Goal: Task Accomplishment & Management: Use online tool/utility

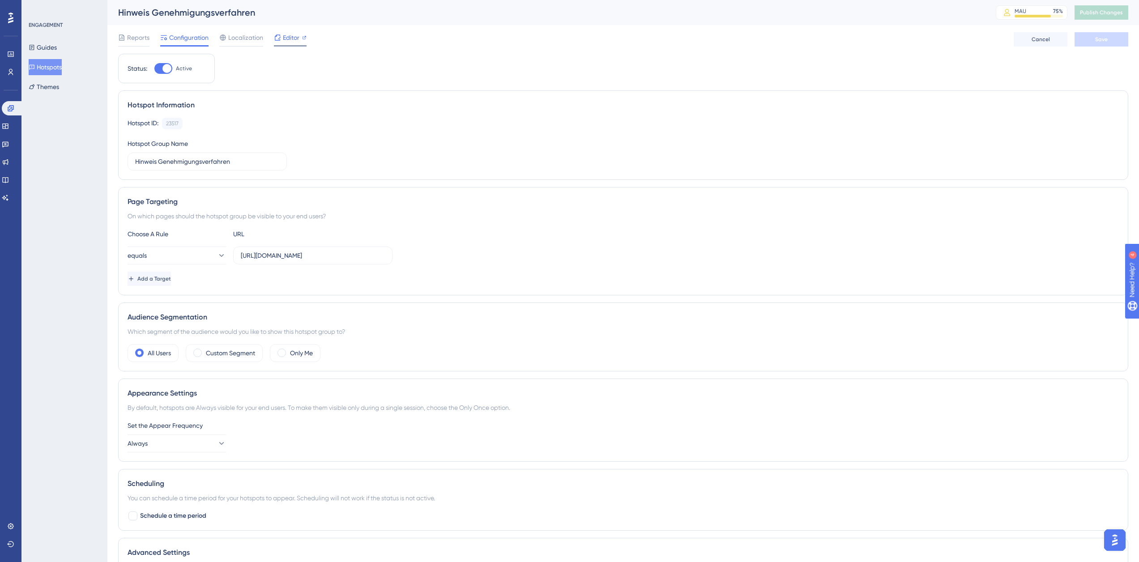
click at [278, 38] on icon at bounding box center [277, 37] width 7 height 7
click at [296, 41] on span "Editor" at bounding box center [291, 37] width 17 height 11
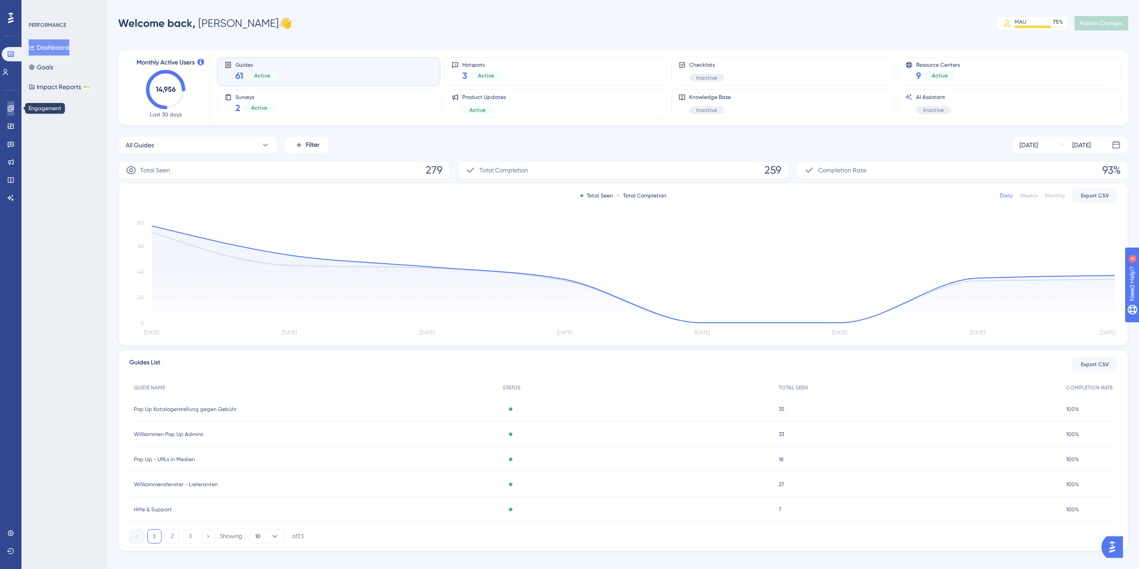
click at [10, 110] on icon at bounding box center [10, 108] width 7 height 7
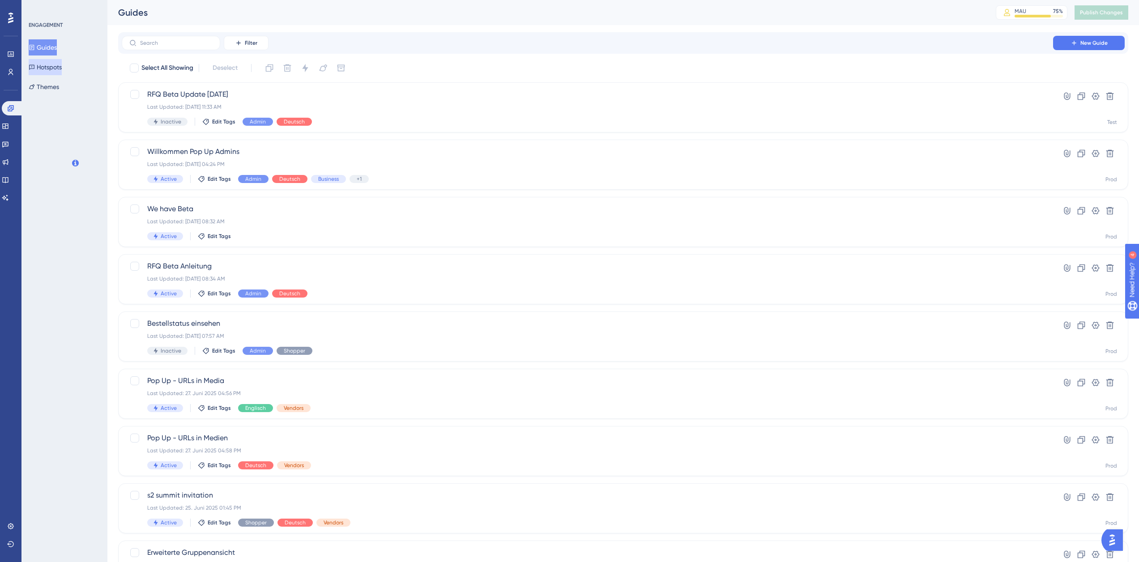
click at [50, 65] on button "Hotspots" at bounding box center [45, 67] width 33 height 16
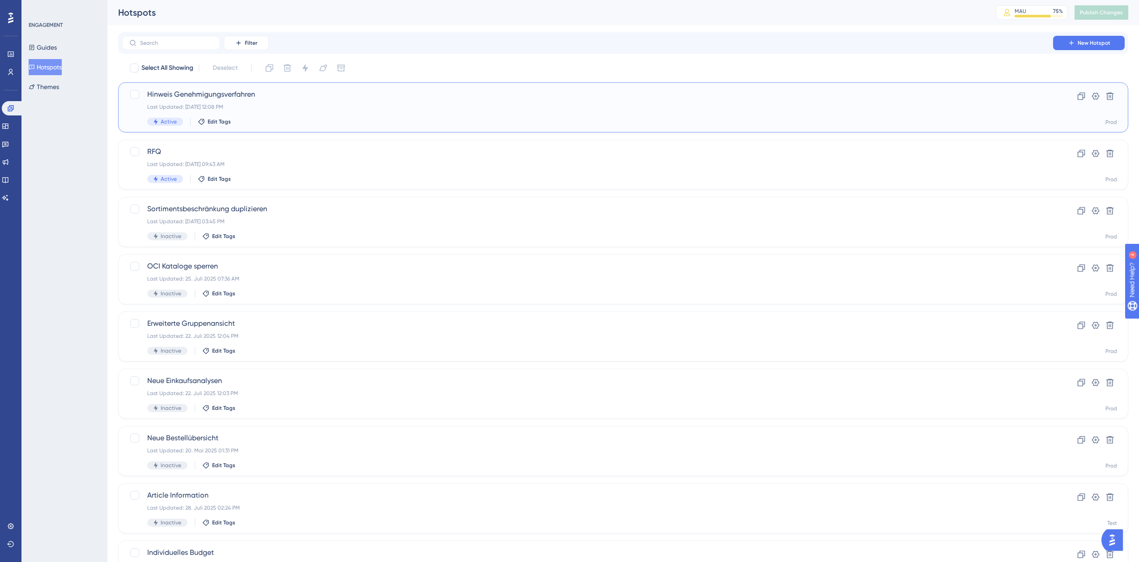
click at [293, 105] on div "Last Updated: [DATE] 12:08 PM" at bounding box center [587, 106] width 881 height 7
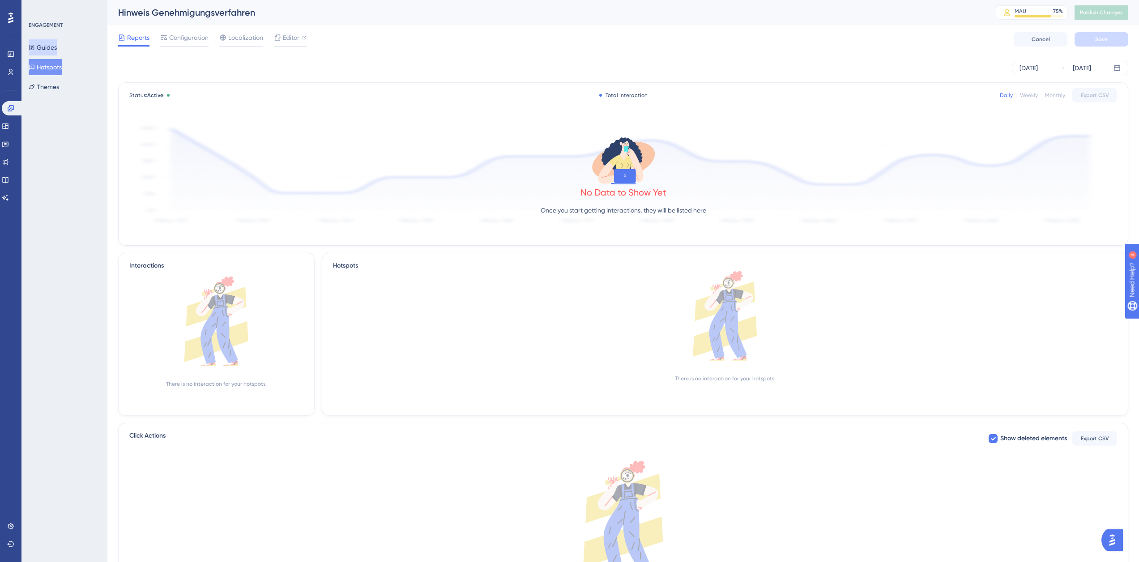
click at [46, 47] on button "Guides" at bounding box center [43, 47] width 28 height 16
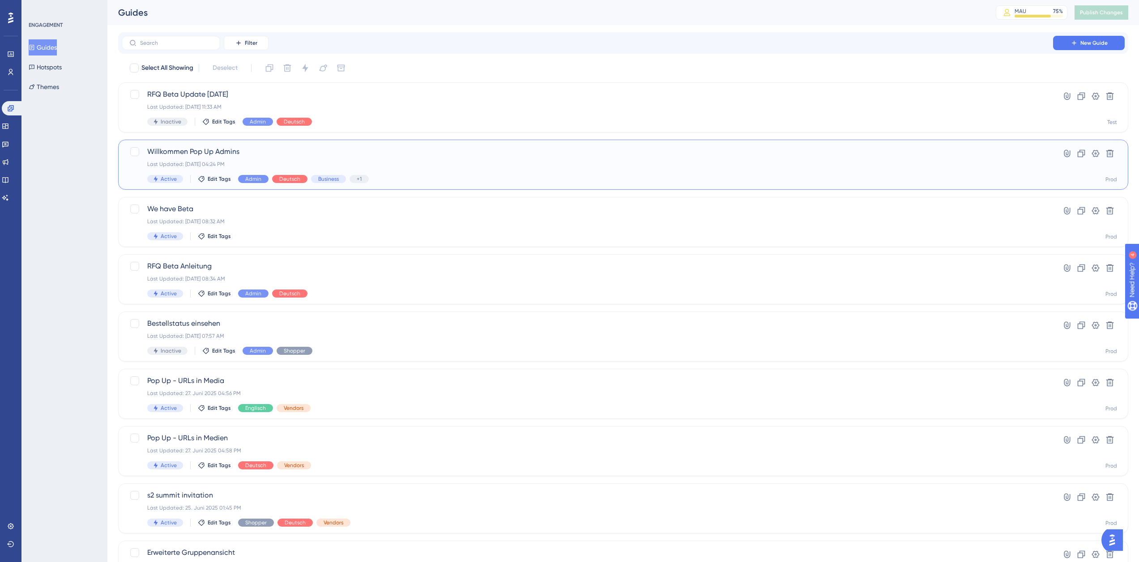
click at [263, 152] on span "Willkommen Pop Up Admins" at bounding box center [587, 151] width 881 height 11
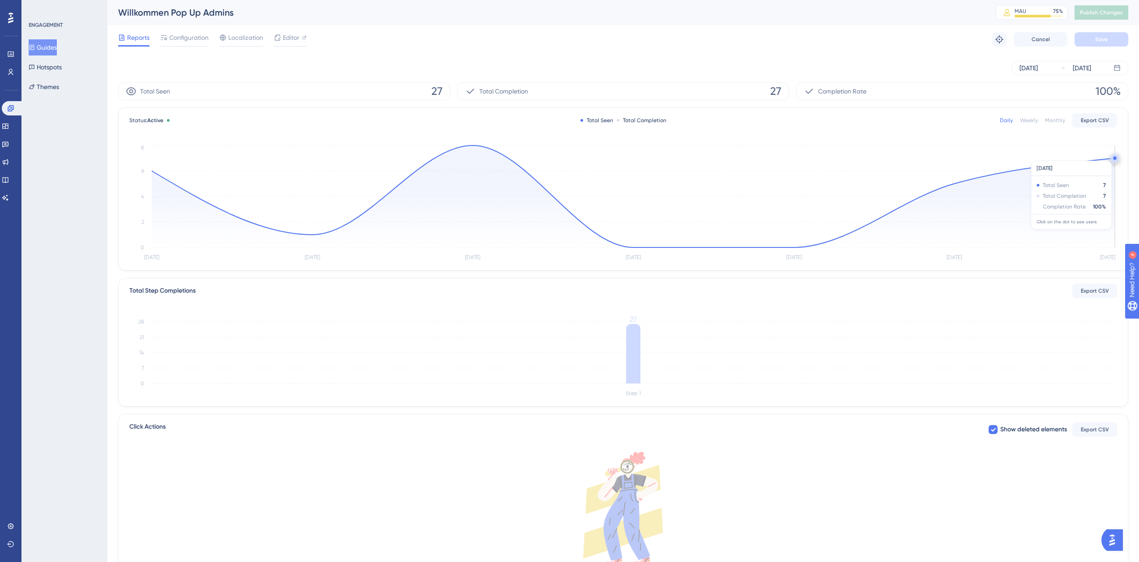
click at [1113, 156] on circle at bounding box center [1115, 158] width 7 height 7
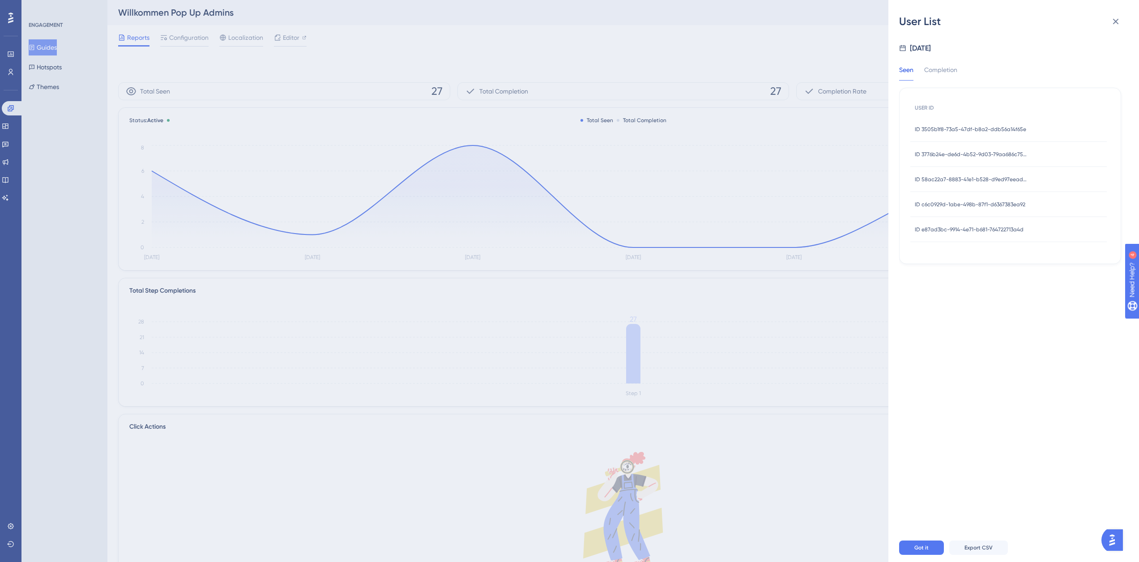
click at [1035, 226] on div "ID e87ad3bc-9914-4e71-b681-764722713a4d ID e87ad3bc-9914-4e71-b681-764722713a4d" at bounding box center [1009, 229] width 197 height 25
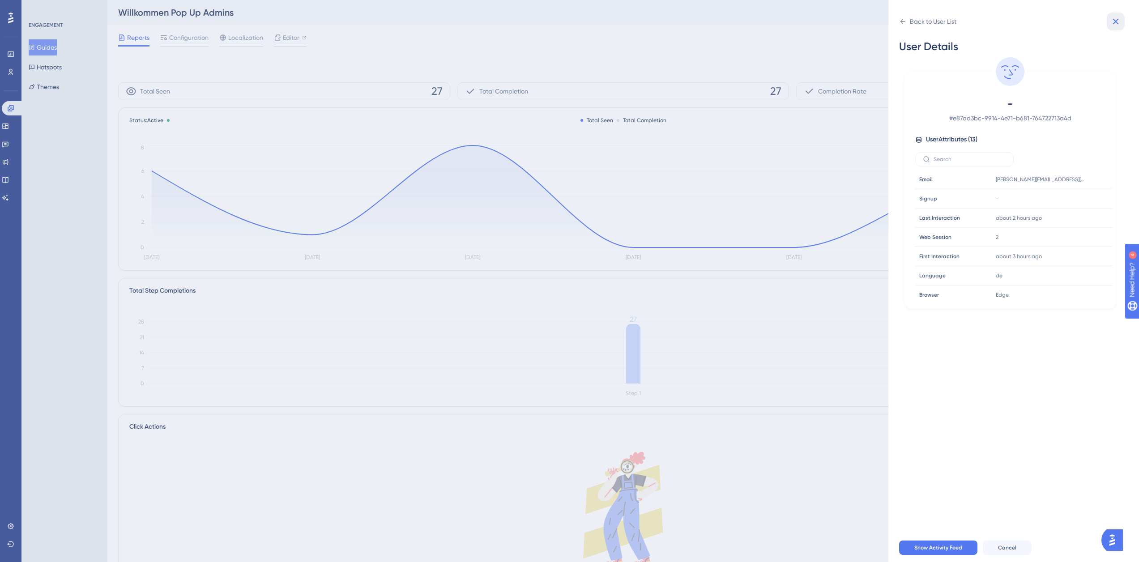
click at [1118, 20] on icon at bounding box center [1117, 22] width 6 height 6
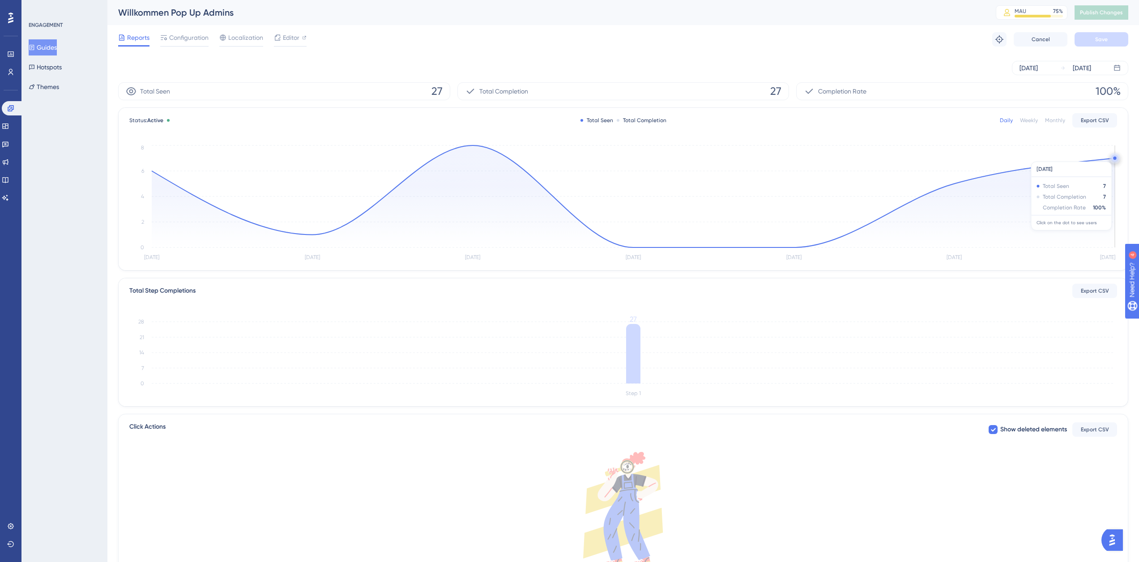
click at [1115, 157] on circle at bounding box center [1115, 158] width 3 height 3
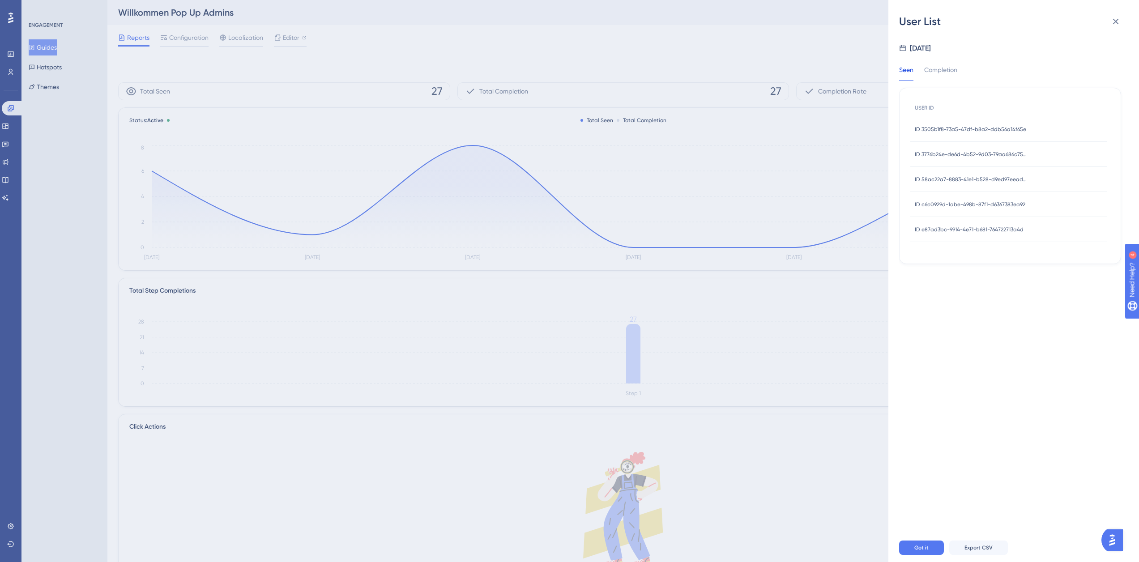
click at [977, 129] on span "ID 3505b1f8-73a5-47df-b8a2-ddb56a14f65e" at bounding box center [970, 129] width 111 height 7
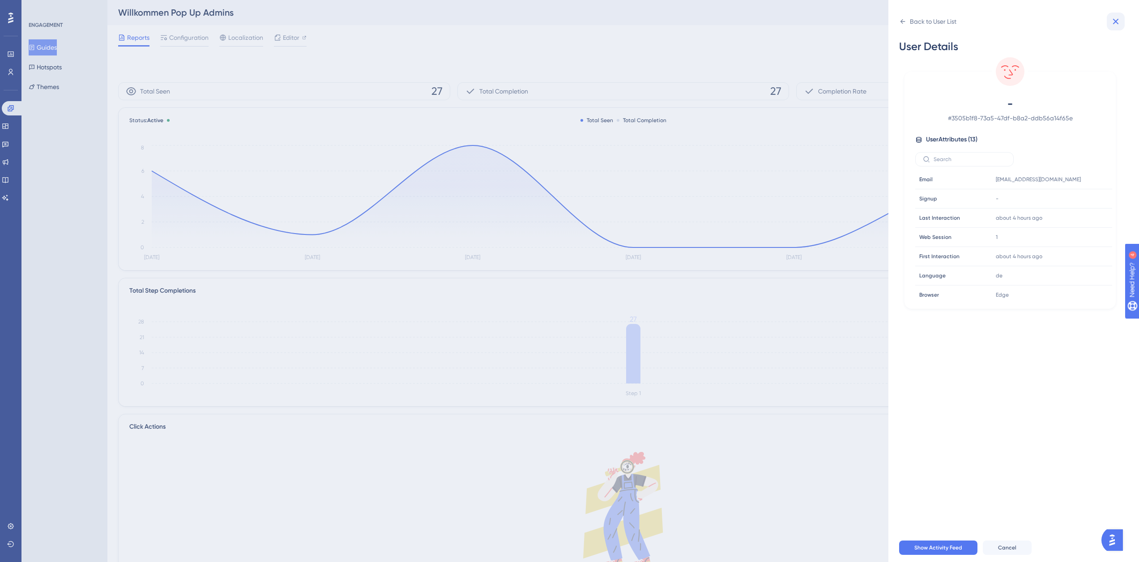
click at [1118, 24] on icon at bounding box center [1116, 21] width 11 height 11
